Goal: Task Accomplishment & Management: Use online tool/utility

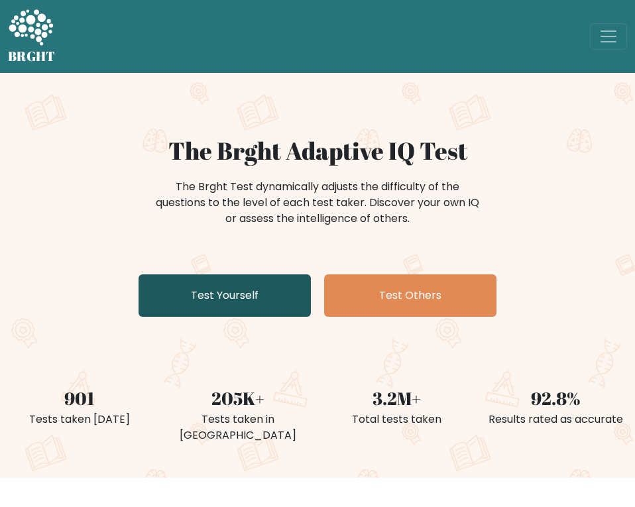
click at [266, 295] on link "Test Yourself" at bounding box center [224, 295] width 172 height 42
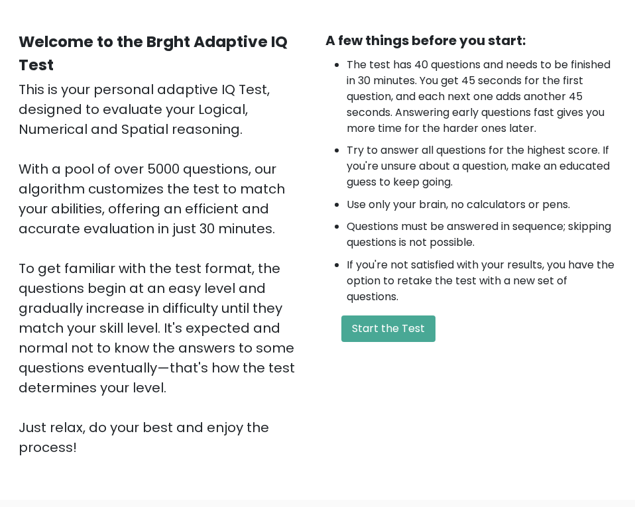
scroll to position [101, 0]
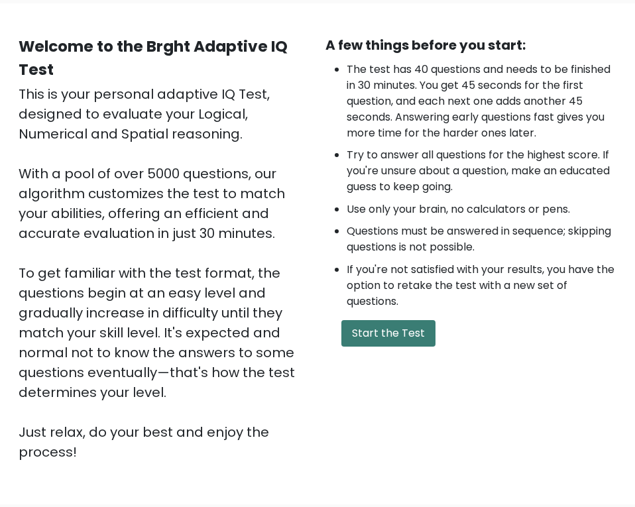
click at [381, 331] on button "Start the Test" at bounding box center [388, 333] width 94 height 27
